Goal: Communication & Community: Participate in discussion

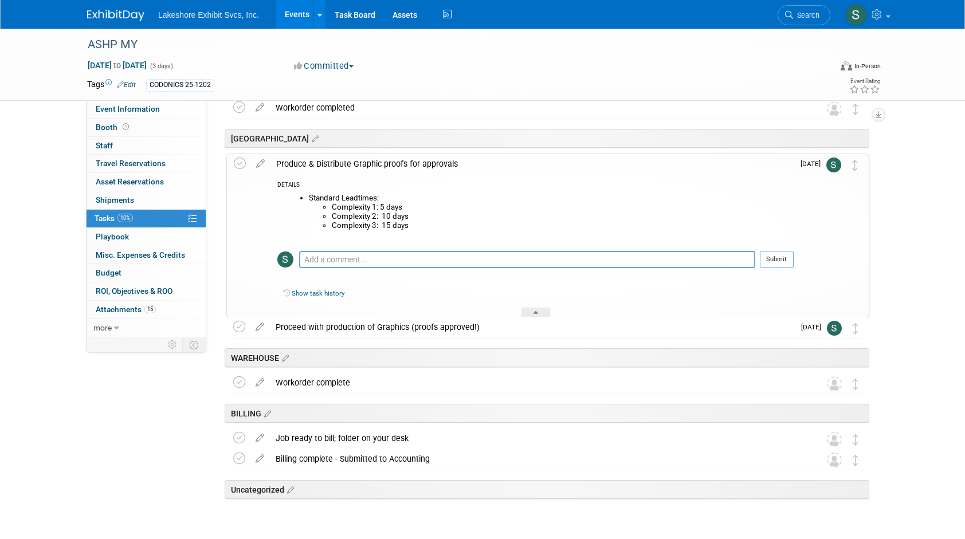
scroll to position [1875, 0]
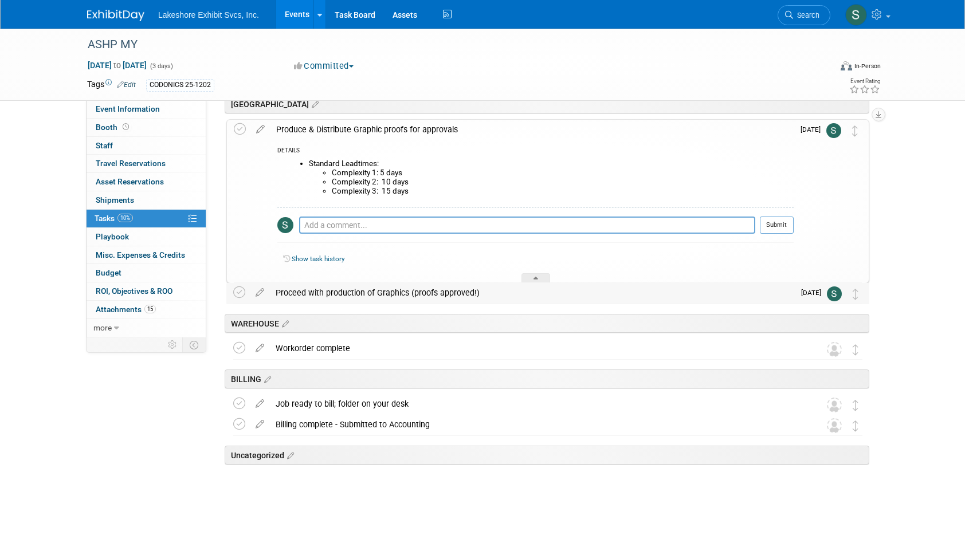
click at [368, 291] on div "Proceed with production of Graphics (proofs approved!)" at bounding box center [532, 292] width 524 height 19
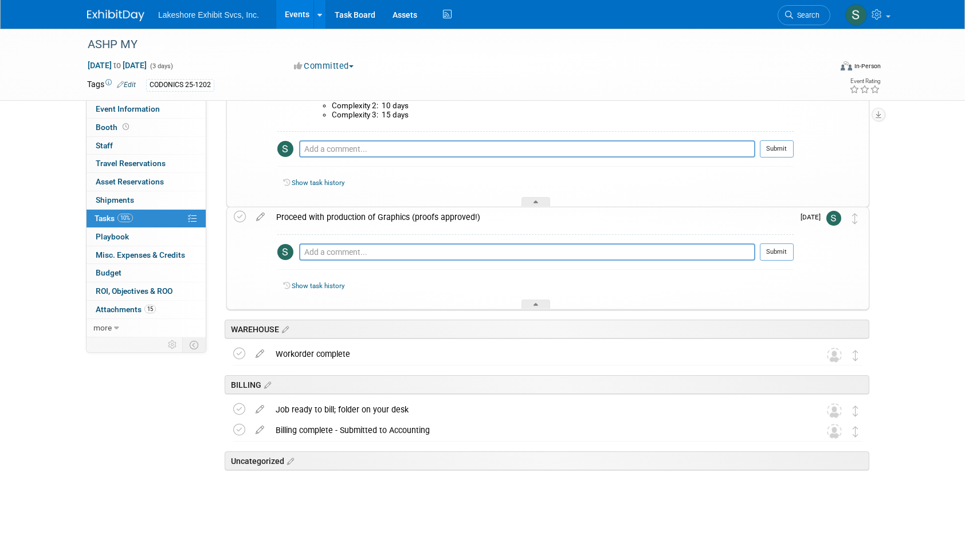
scroll to position [1957, 0]
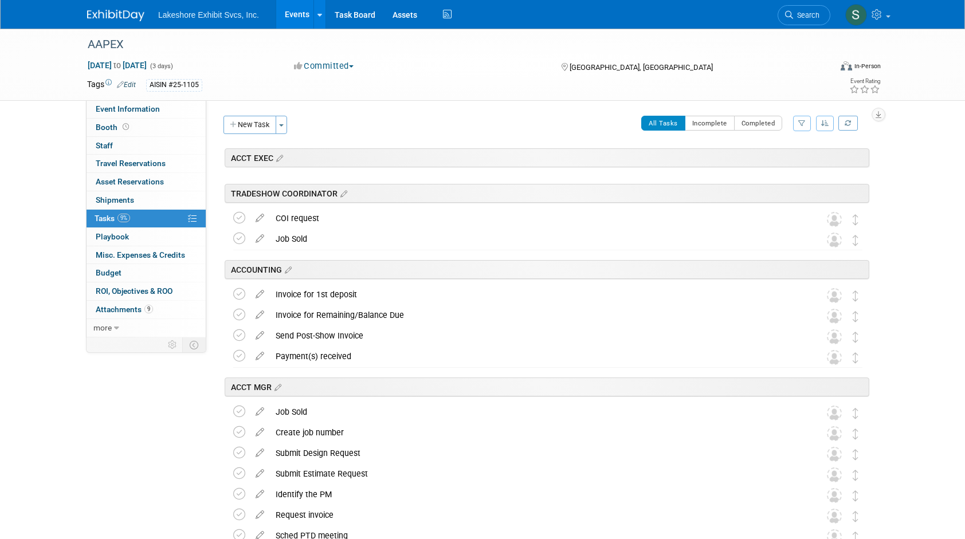
scroll to position [1711, 0]
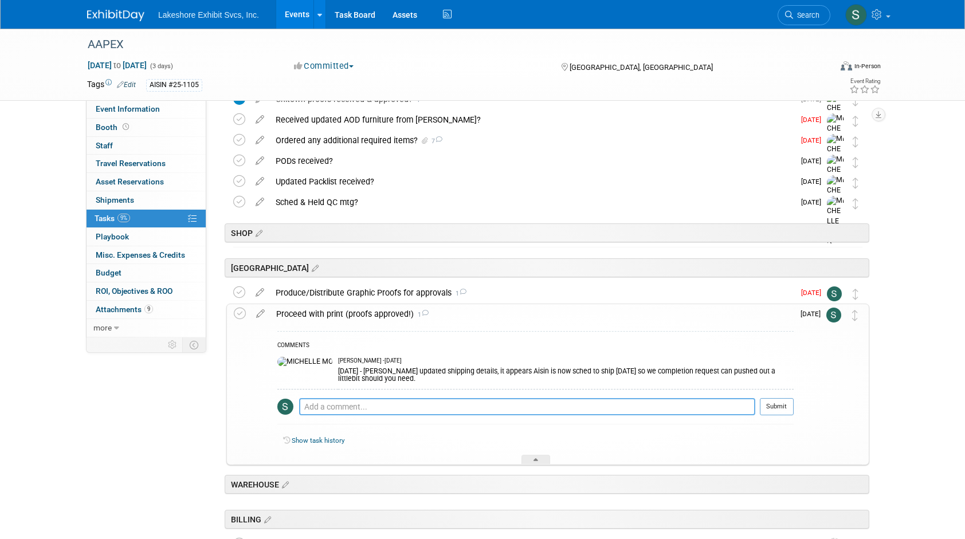
click at [337, 406] on textarea at bounding box center [527, 406] width 456 height 17
type textarea "[DATE] - Negatory! Completion date is a HARD STOP!!"
click at [781, 409] on button "Submit" at bounding box center [777, 406] width 34 height 17
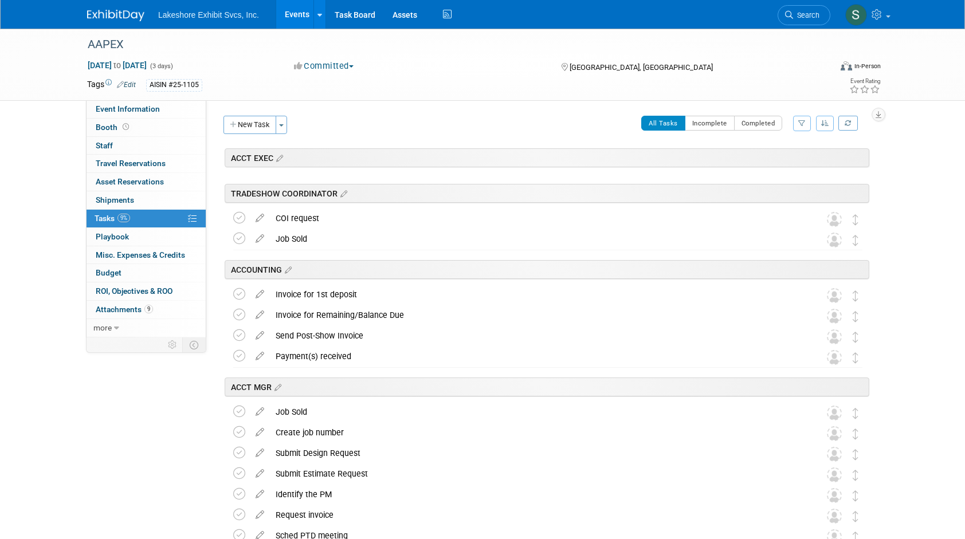
scroll to position [1711, 0]
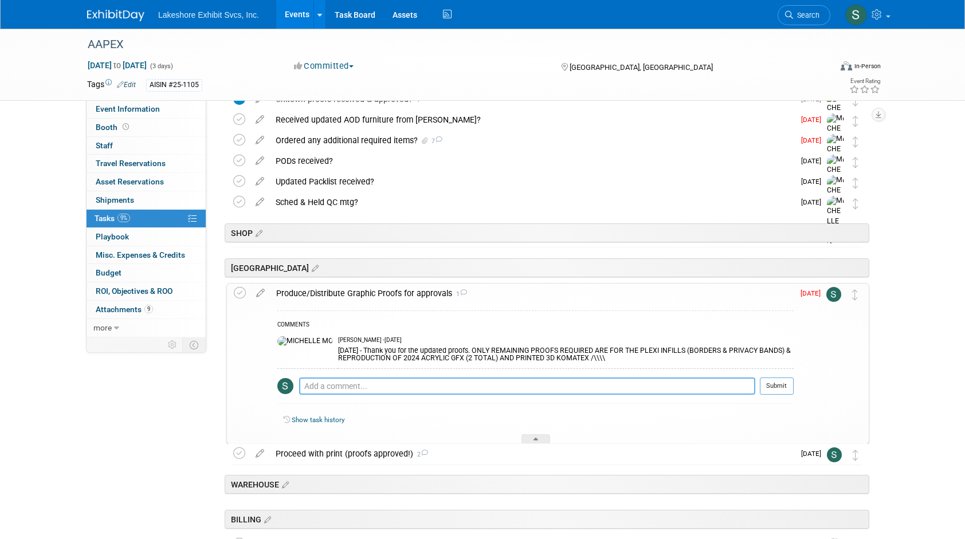
click at [311, 385] on textarea at bounding box center [527, 386] width 456 height 17
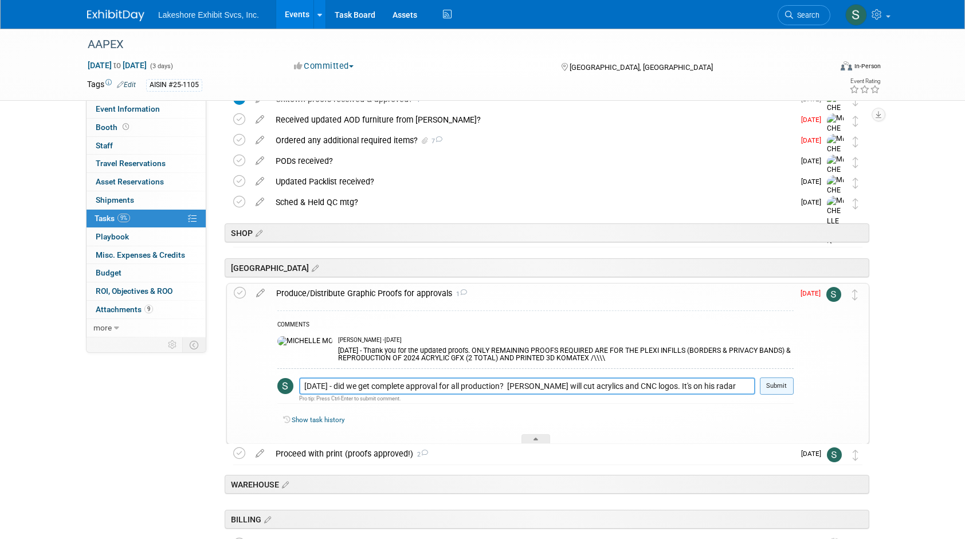
type textarea "10.10.25 - did we get complete approval for all production? Eric will cut acryl…"
click at [781, 387] on button "Submit" at bounding box center [777, 386] width 34 height 17
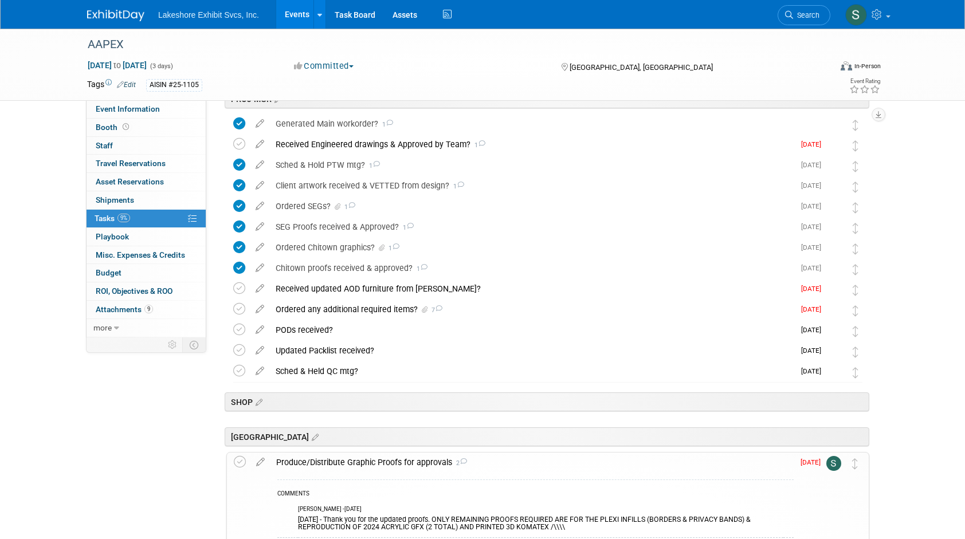
scroll to position [1537, 0]
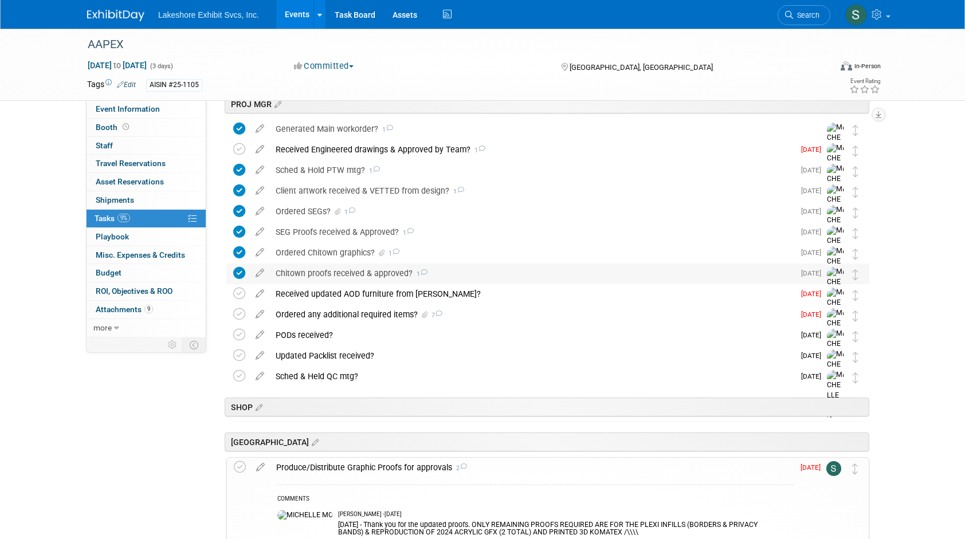
click at [321, 273] on div "Chitown proofs received & approved? 1" at bounding box center [532, 273] width 524 height 19
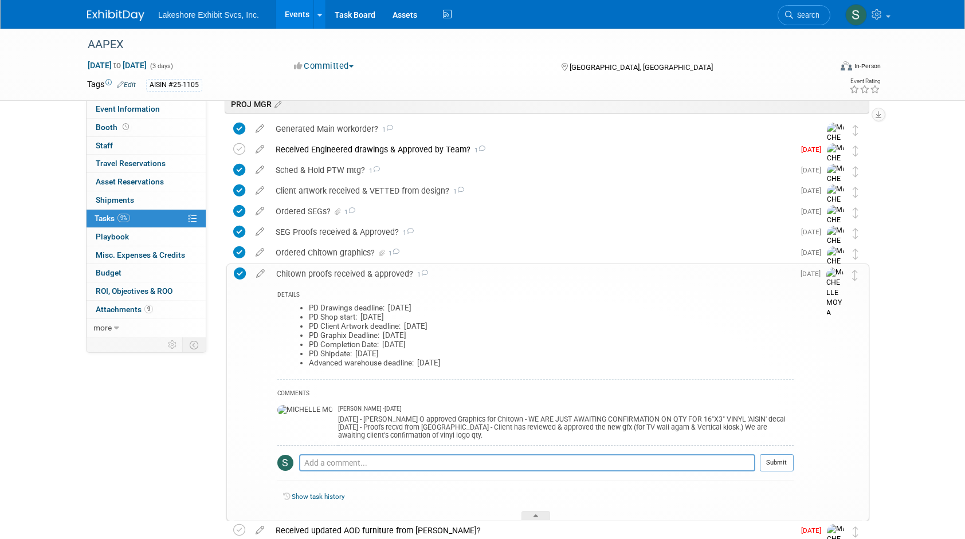
click at [306, 275] on div "Chitown proofs received & approved? 1" at bounding box center [531, 273] width 523 height 19
